Goal: Information Seeking & Learning: Learn about a topic

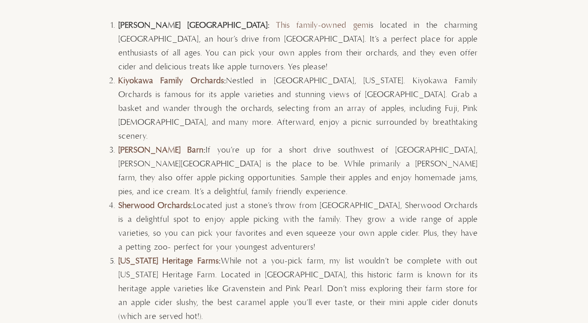
scroll to position [2258, 0]
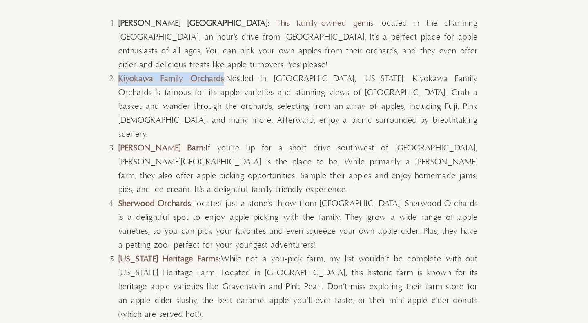
drag, startPoint x: 116, startPoint y: 78, endPoint x: 214, endPoint y: 75, distance: 98.5
click at [214, 75] on li "Kiyokawa Family Orchards : Nestled in [GEOGRAPHIC_DATA], [US_STATE]. Kiyokawa F…" at bounding box center [297, 106] width 359 height 69
copy link "Kiyokawa Family Orchards"
click at [326, 73] on li "Kiyokawa Family Orchards : Nestled in [GEOGRAPHIC_DATA], [US_STATE]. Kiyokawa F…" at bounding box center [297, 106] width 359 height 69
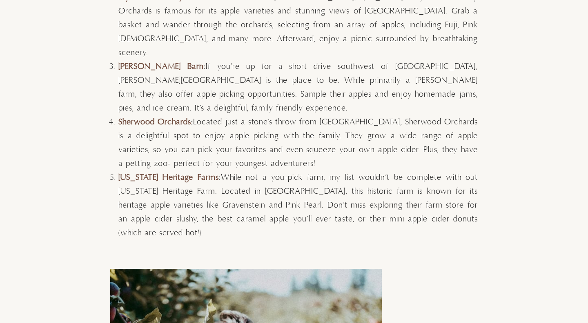
scroll to position [2342, 0]
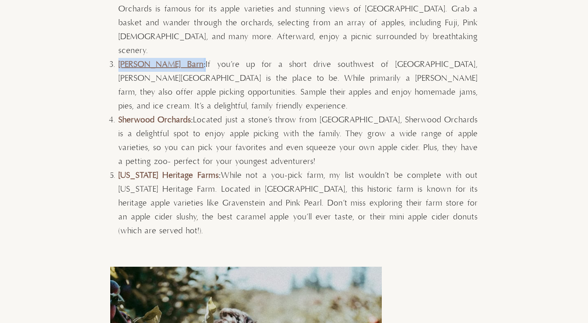
drag, startPoint x: 180, startPoint y: 52, endPoint x: 120, endPoint y: 52, distance: 59.6
click at [120, 58] on li "[PERSON_NAME] Barn : If you’re up for a short drive southwest of [GEOGRAPHIC_DA…" at bounding box center [297, 86] width 359 height 56
copy strong "[PERSON_NAME] Barn :"
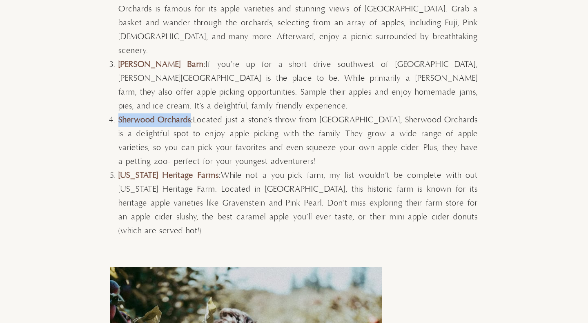
drag, startPoint x: 121, startPoint y: 92, endPoint x: 191, endPoint y: 86, distance: 70.5
click at [191, 114] on li "Sherwood Orchards : Located just a stone’s throw from [GEOGRAPHIC_DATA], Sherwo…" at bounding box center [297, 142] width 359 height 56
copy link "Sherwood Orchards"
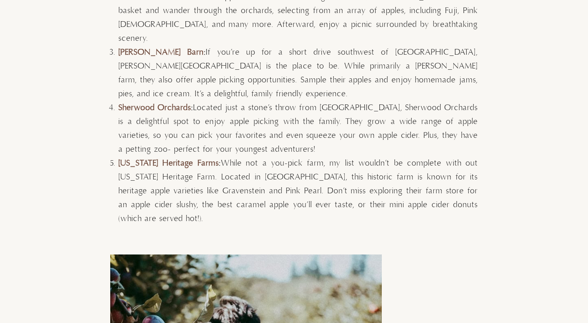
scroll to position [2323, 0]
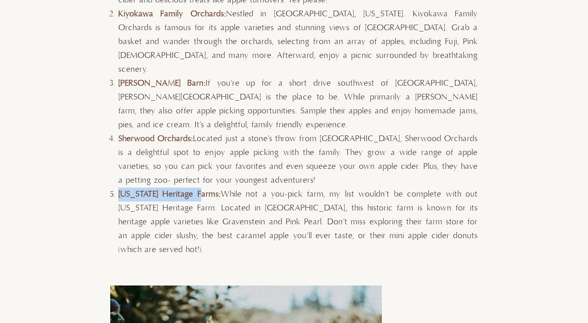
drag, startPoint x: 118, startPoint y: 168, endPoint x: 203, endPoint y: 165, distance: 85.4
click at [203, 188] on li "[US_STATE] Heritage Farms : While not a you-pick farm, my list wouldn’t be comp…" at bounding box center [297, 222] width 359 height 69
copy link "[US_STATE] Heritage Farms"
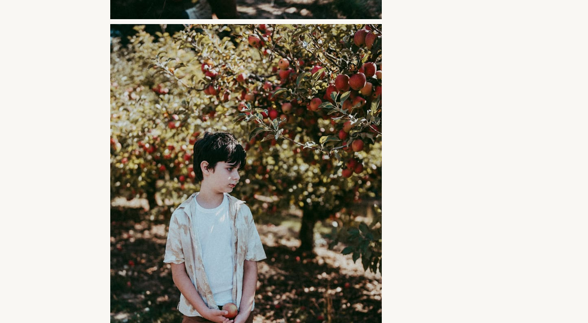
scroll to position [3228, 0]
